Goal: Use online tool/utility: Use online tool/utility

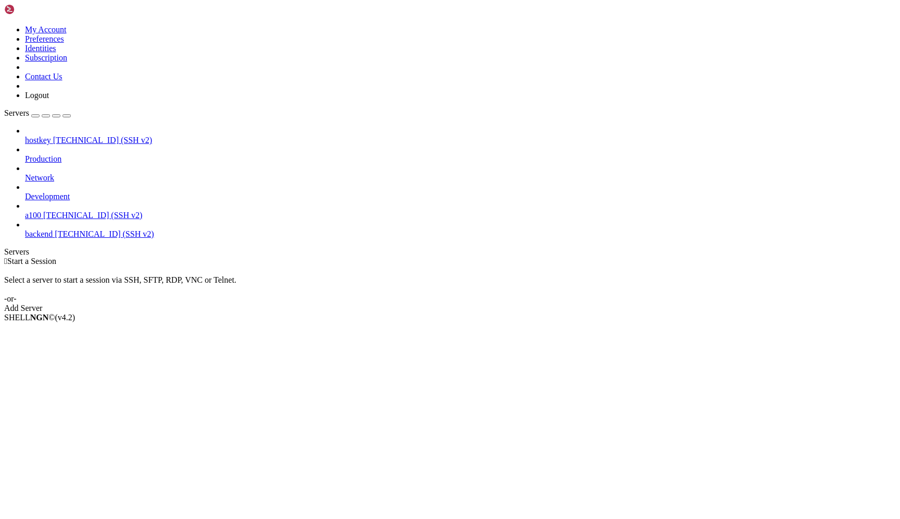
click at [32, 211] on span "a100" at bounding box center [33, 215] width 16 height 9
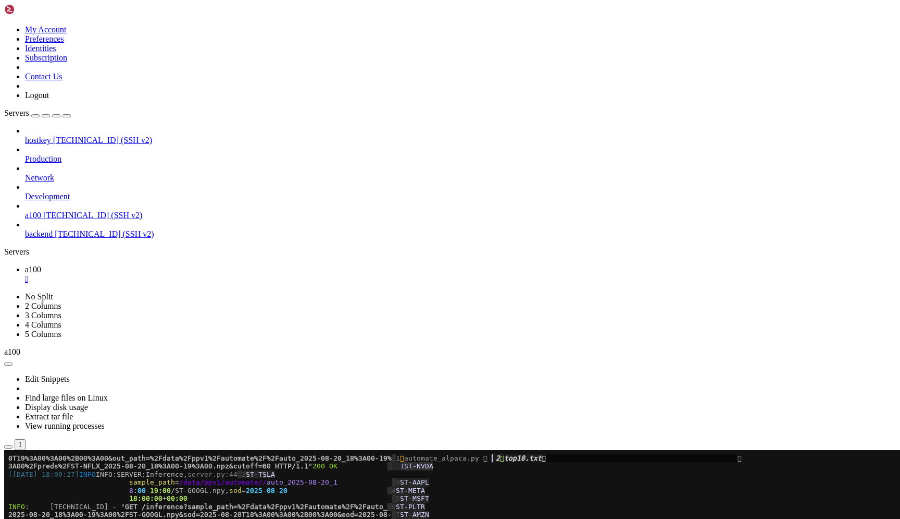
click at [256, 488] on span "2025" at bounding box center [254, 490] width 17 height 8
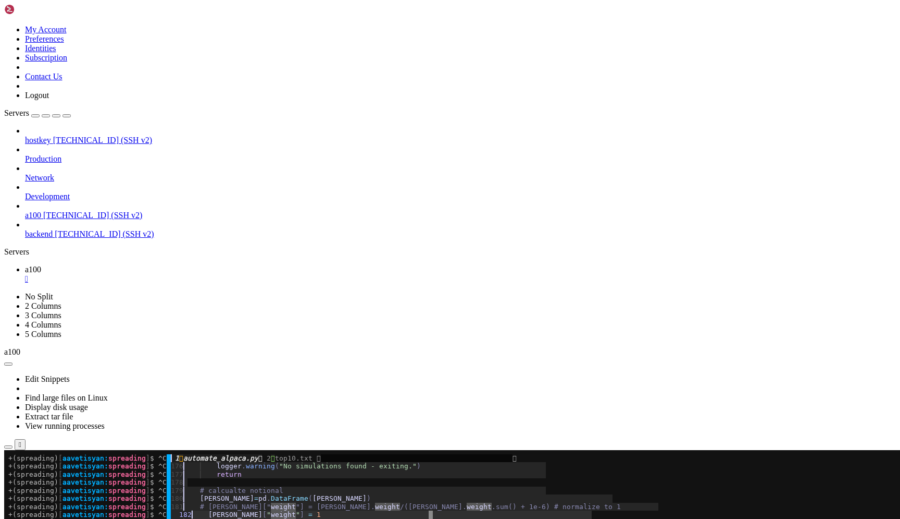
click at [272, 496] on x-row "+(spreading) [ aavetisyan: spreading ] $ ^C │ 180 ▎ sims = pd . DataFrame ( sim…" at bounding box center [388, 498] width 760 height 8
